Goal: Transaction & Acquisition: Register for event/course

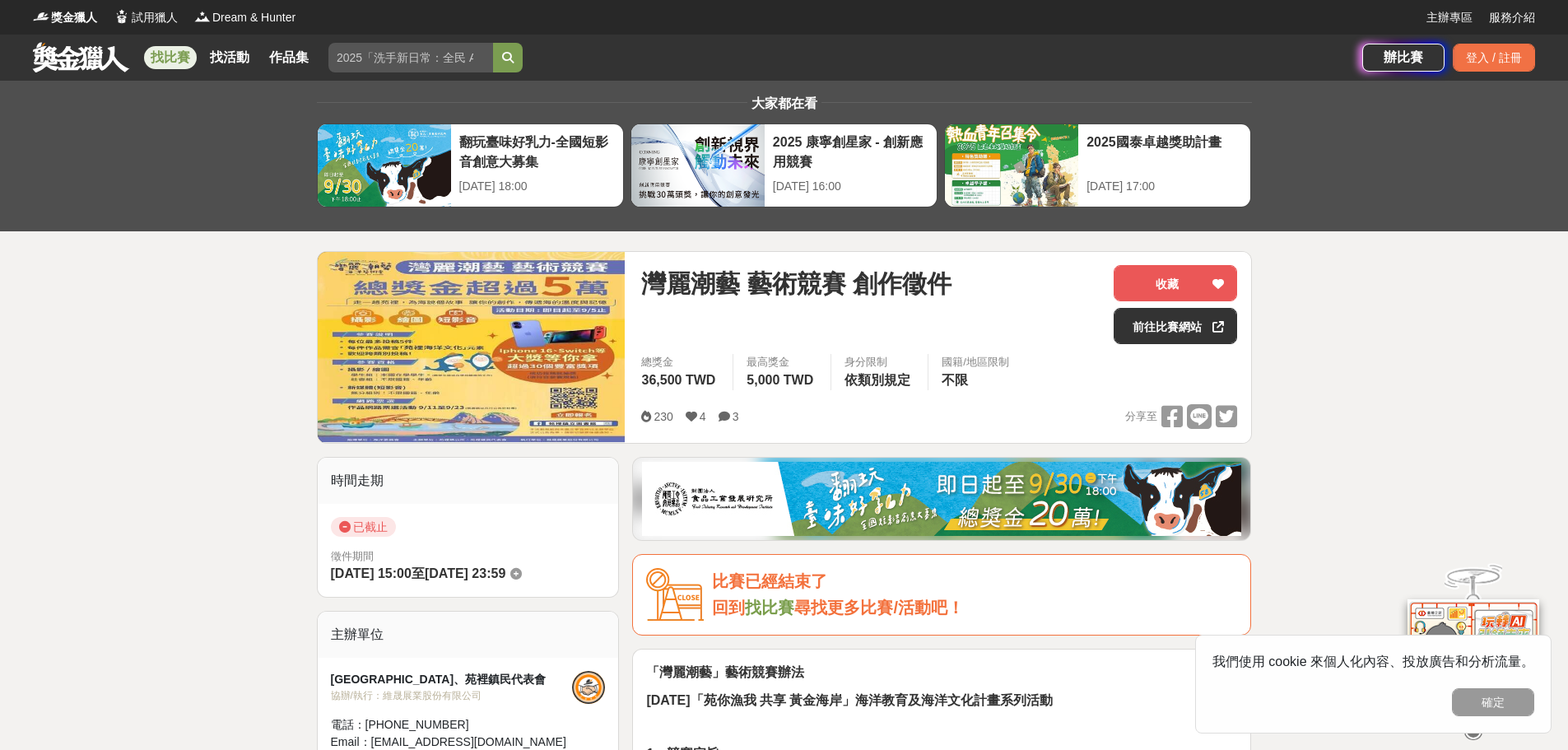
click at [575, 349] on img at bounding box center [472, 347] width 308 height 191
click at [1173, 333] on link "前往比賽網站" at bounding box center [1175, 326] width 123 height 36
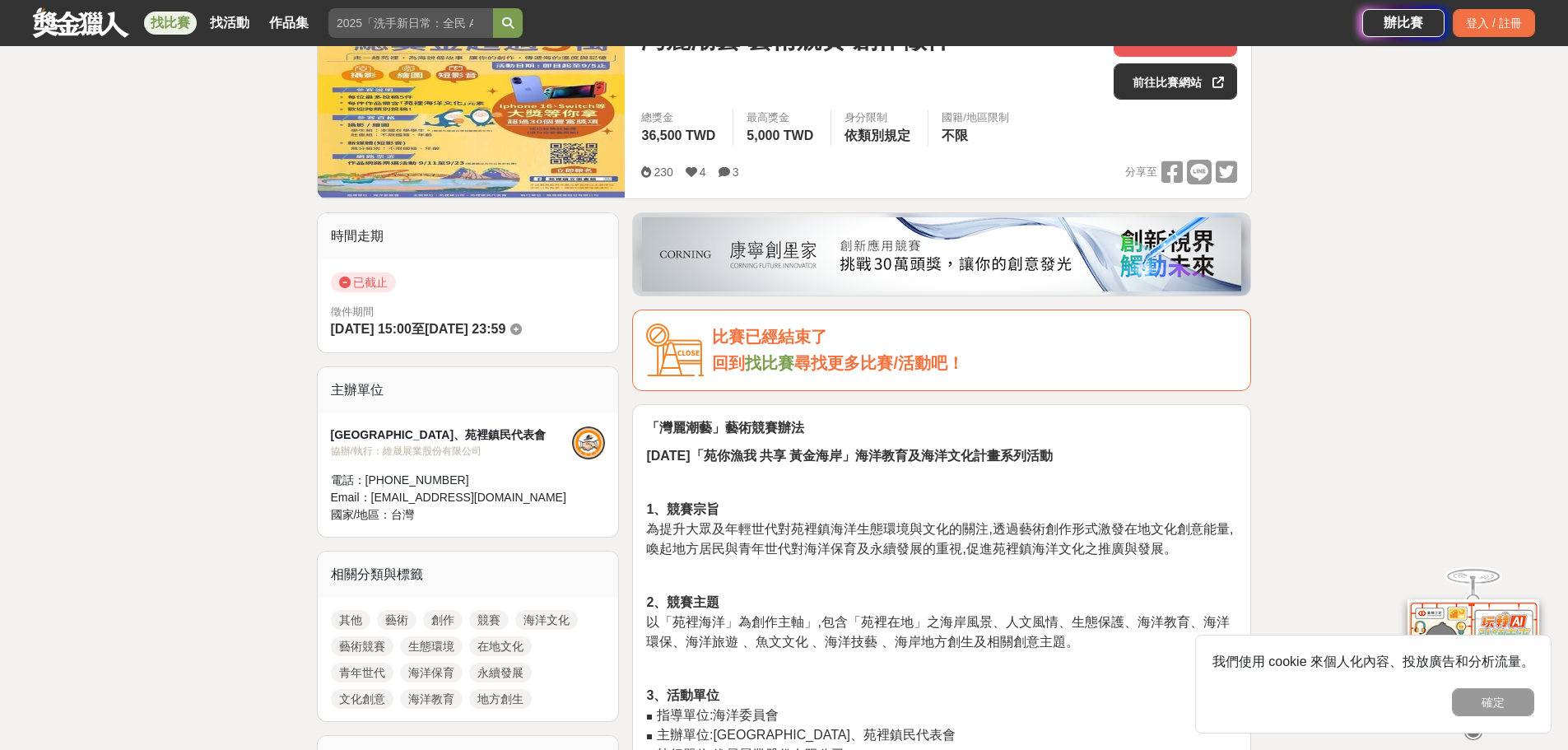
scroll to position [165, 0]
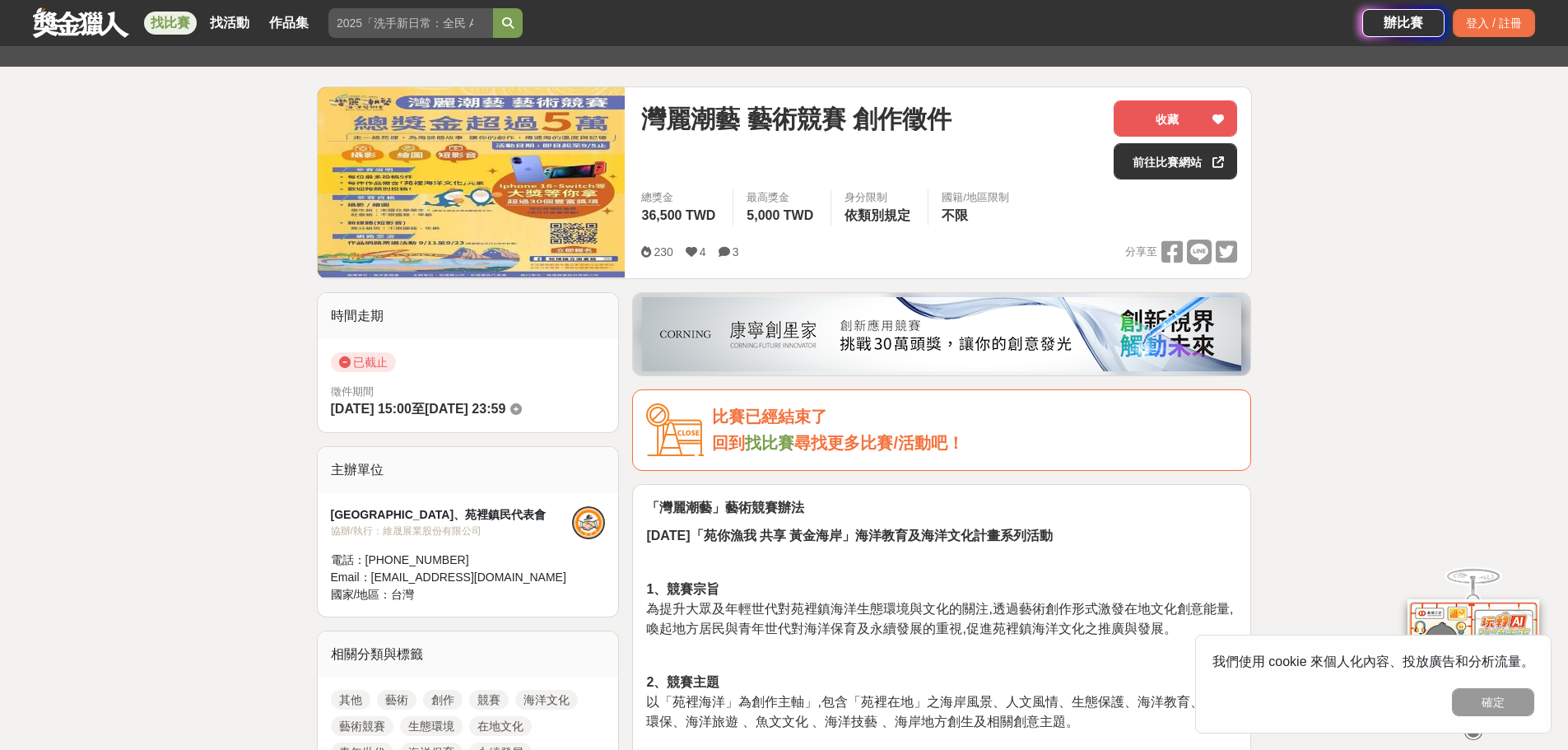
click at [539, 209] on img at bounding box center [472, 182] width 308 height 191
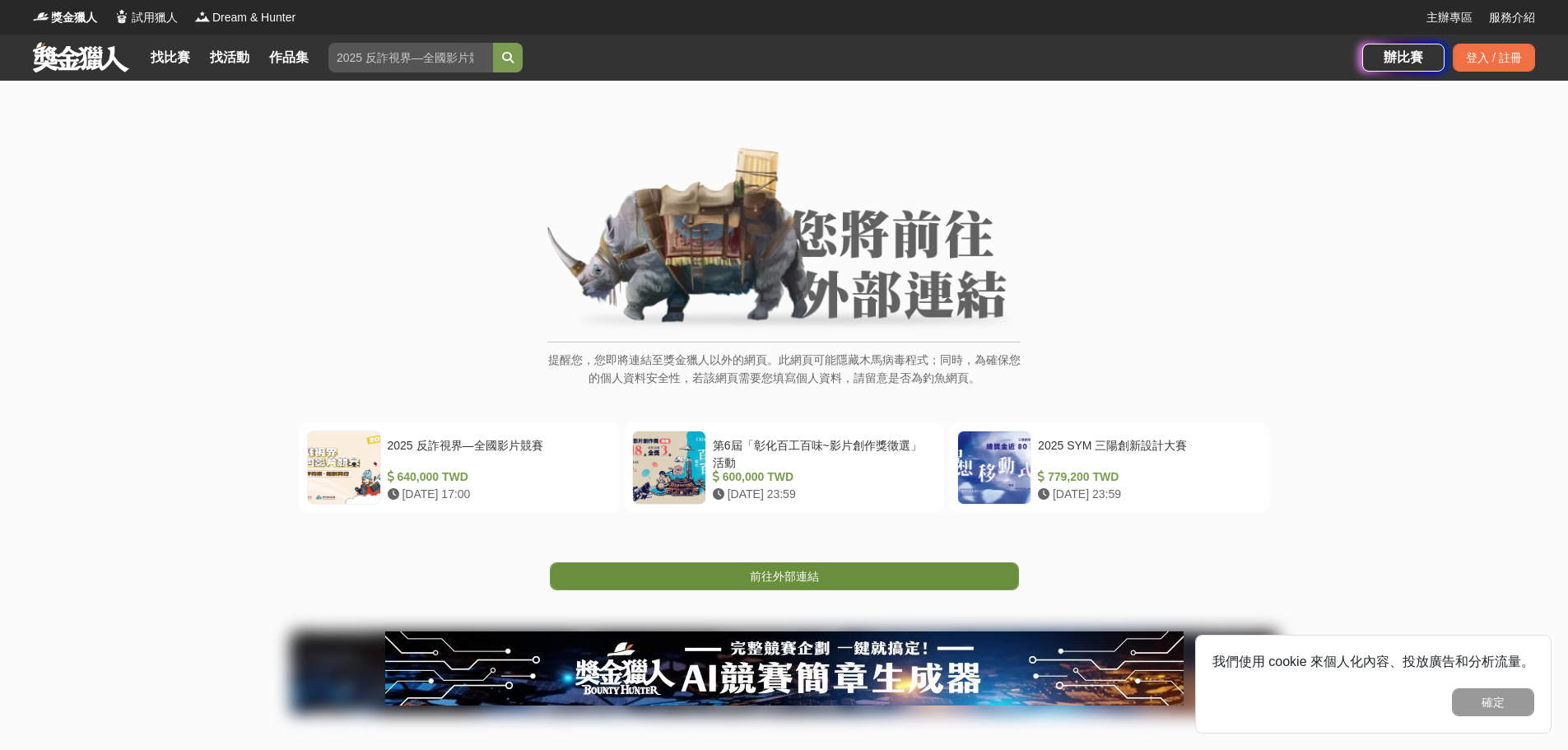
click at [790, 579] on span "前往外部連結" at bounding box center [784, 576] width 69 height 13
